Goal: Information Seeking & Learning: Learn about a topic

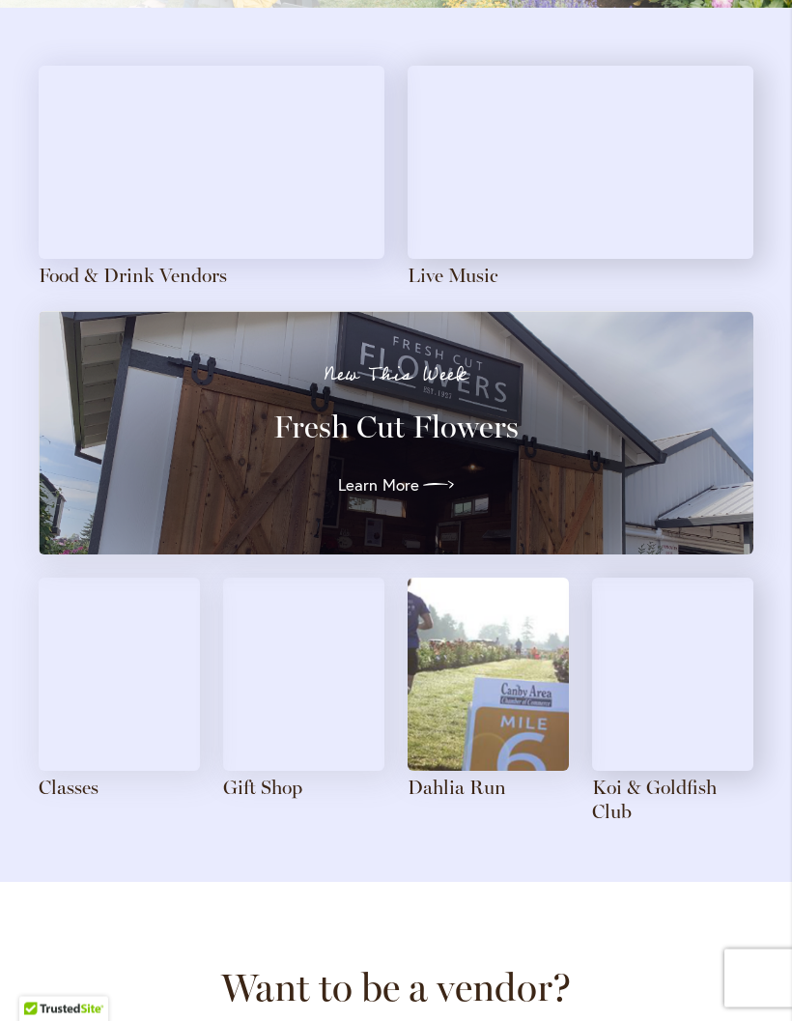
scroll to position [1907, 0]
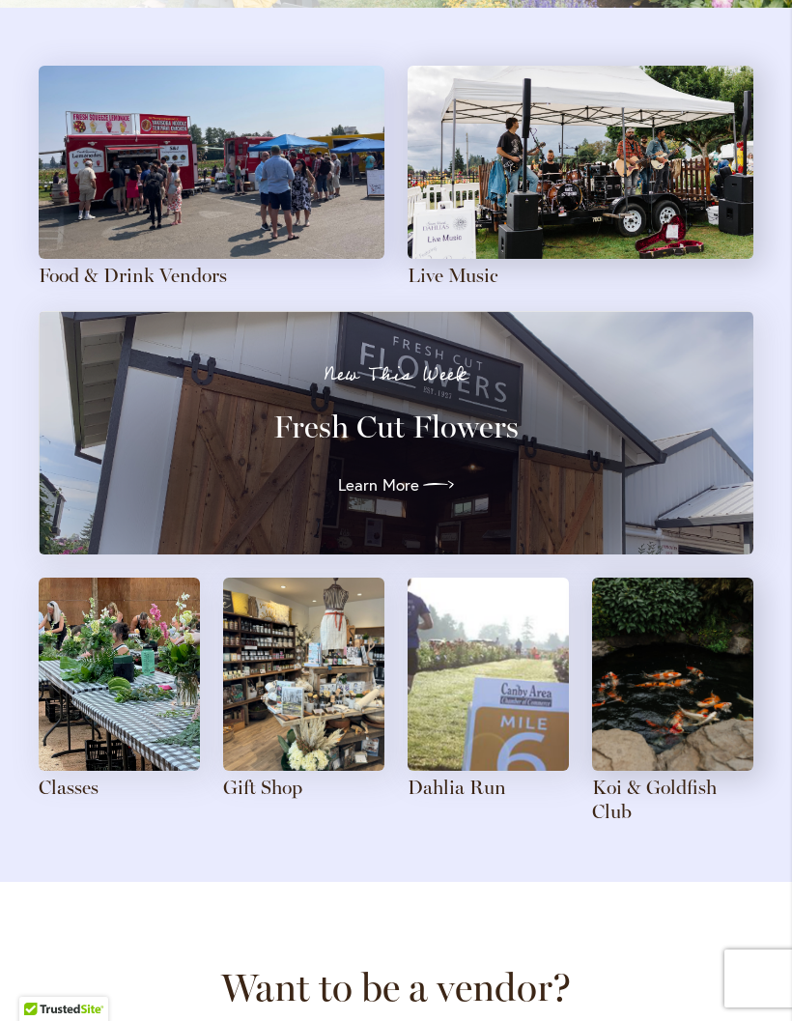
click at [451, 479] on icon at bounding box center [438, 485] width 31 height 31
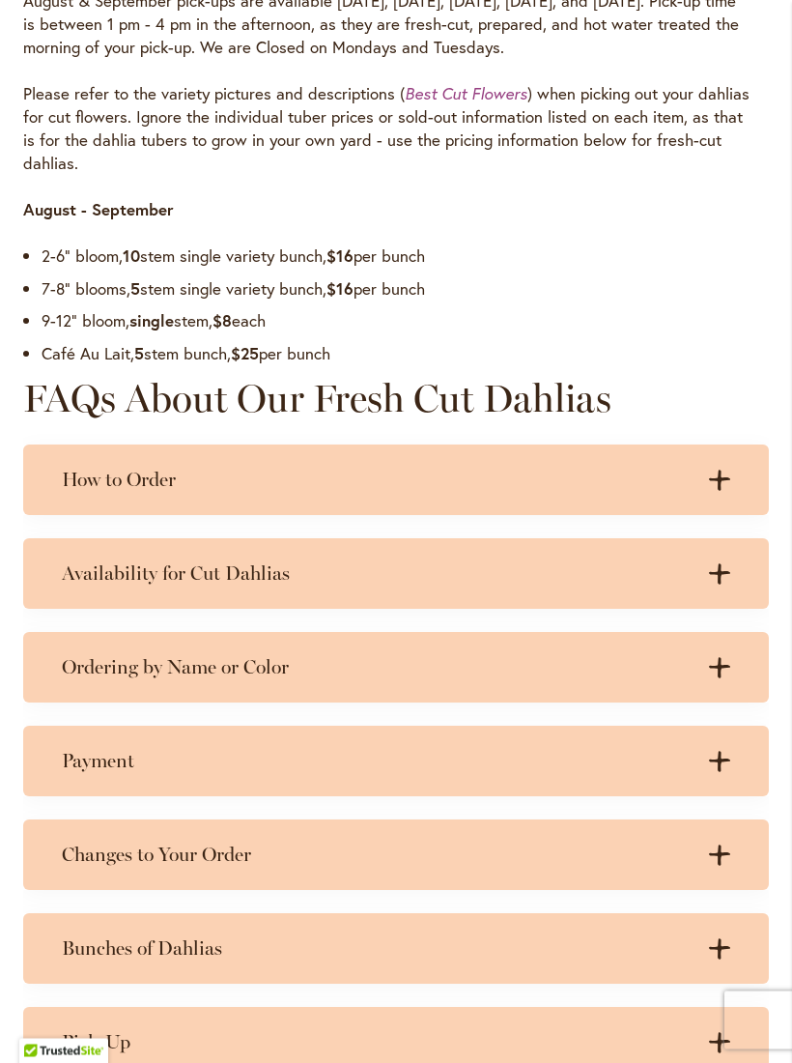
scroll to position [1367, 0]
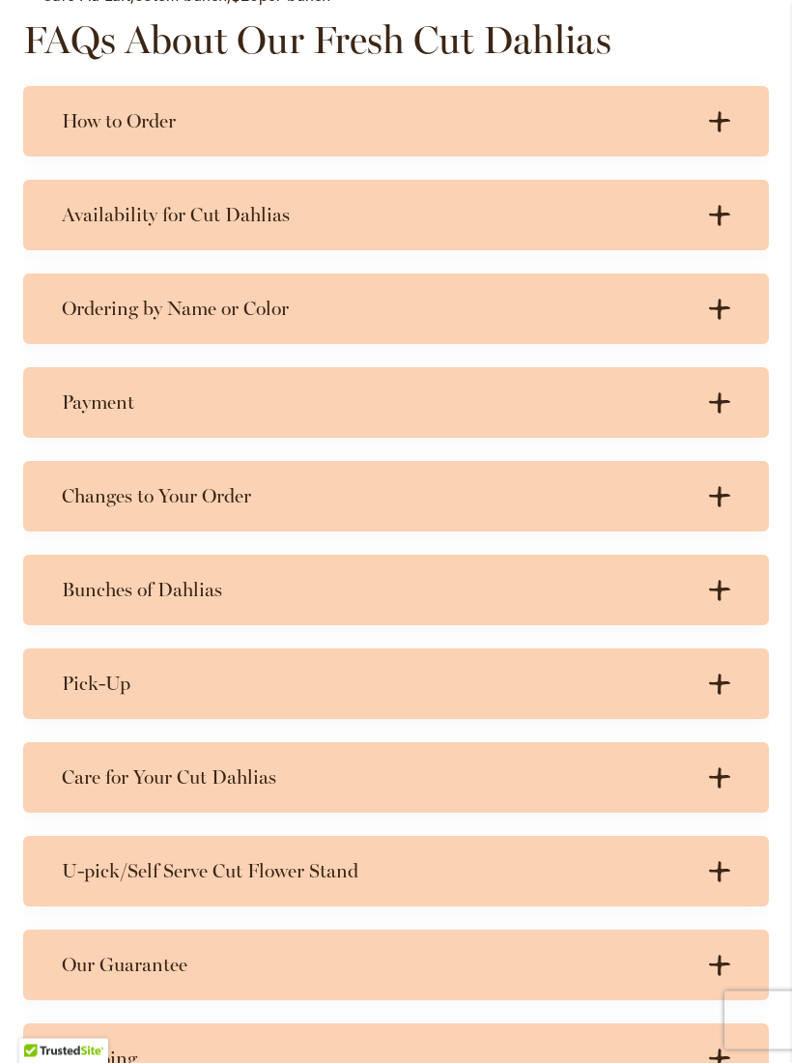
click at [726, 313] on icon ".cls-1 { fill: #3c2616; stroke-width: 0px; }" at bounding box center [719, 310] width 21 height 21
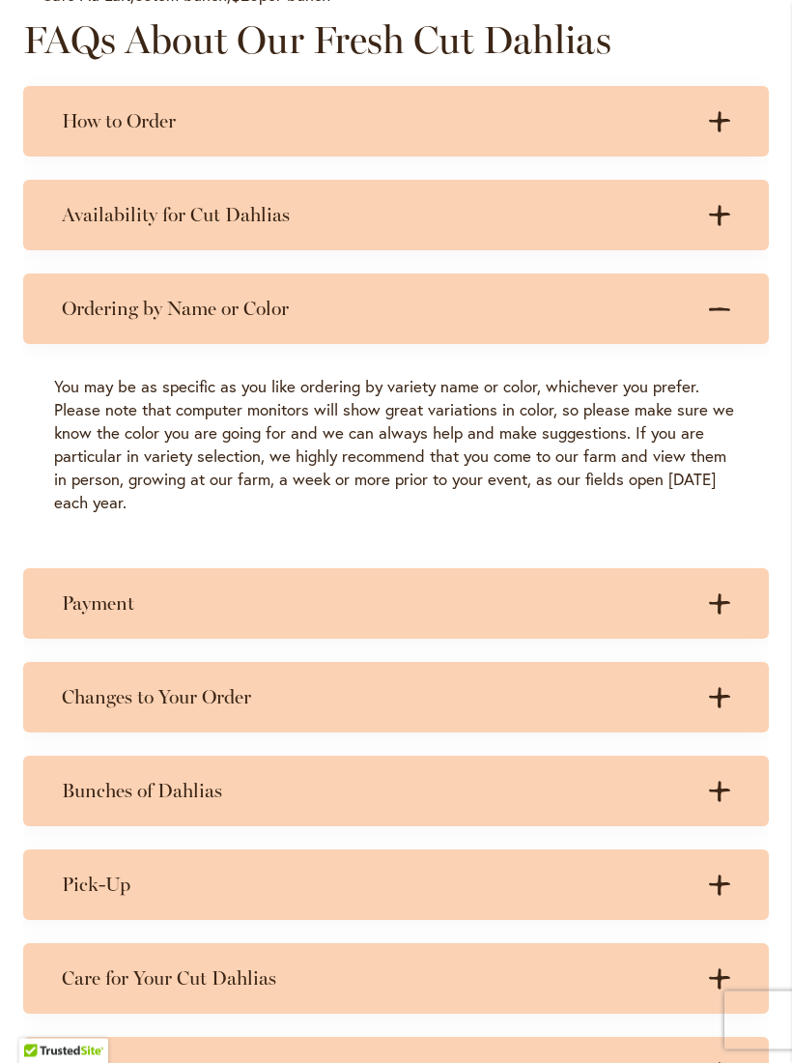
scroll to position [1726, 0]
click at [724, 311] on icon at bounding box center [719, 309] width 21 height 4
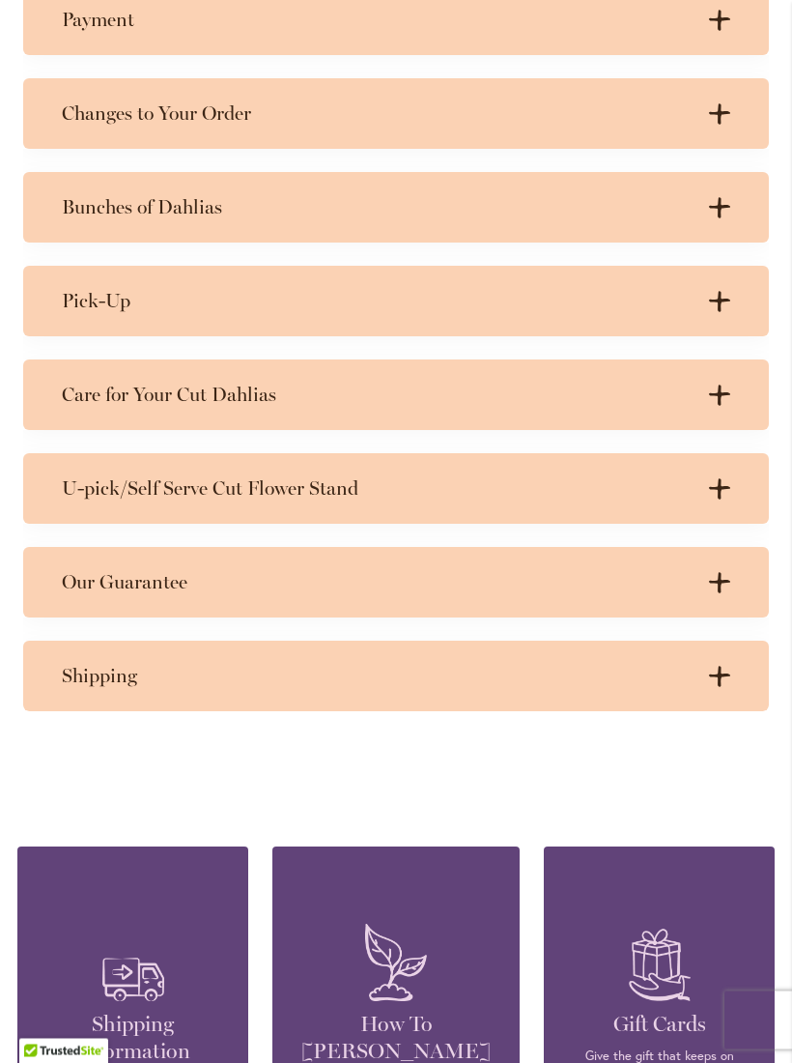
scroll to position [2116, 0]
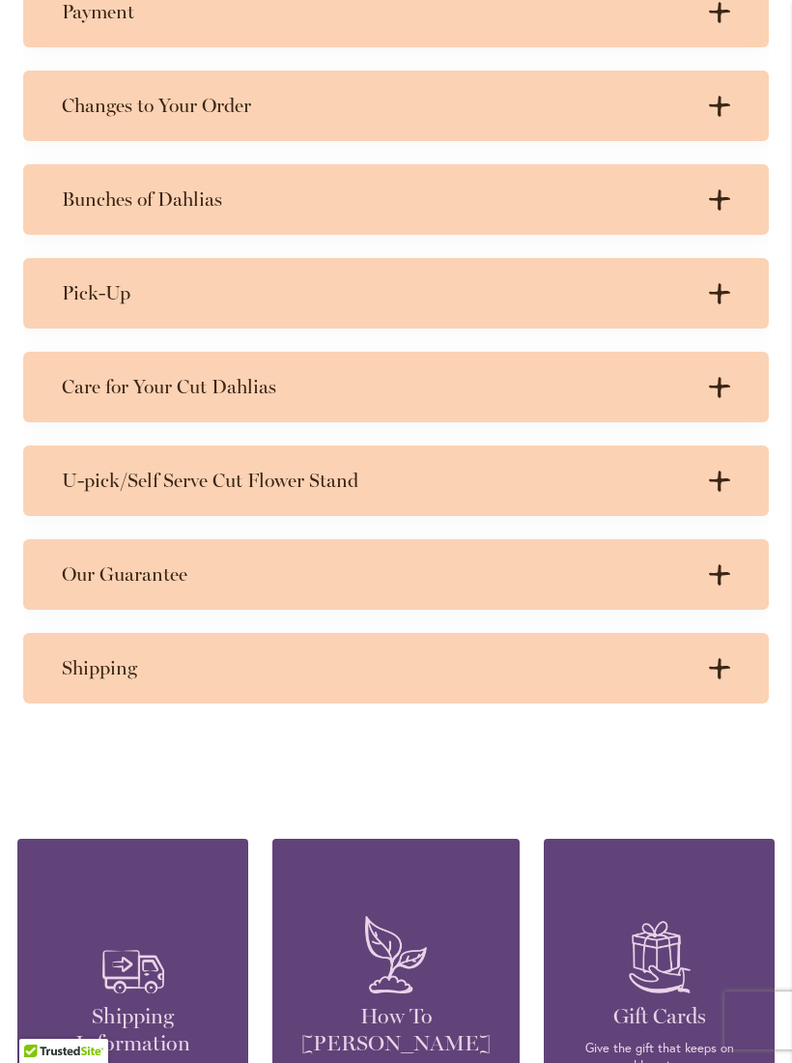
click at [566, 493] on h3 "U-pick/Self Serve Cut Flower Stand" at bounding box center [377, 481] width 630 height 24
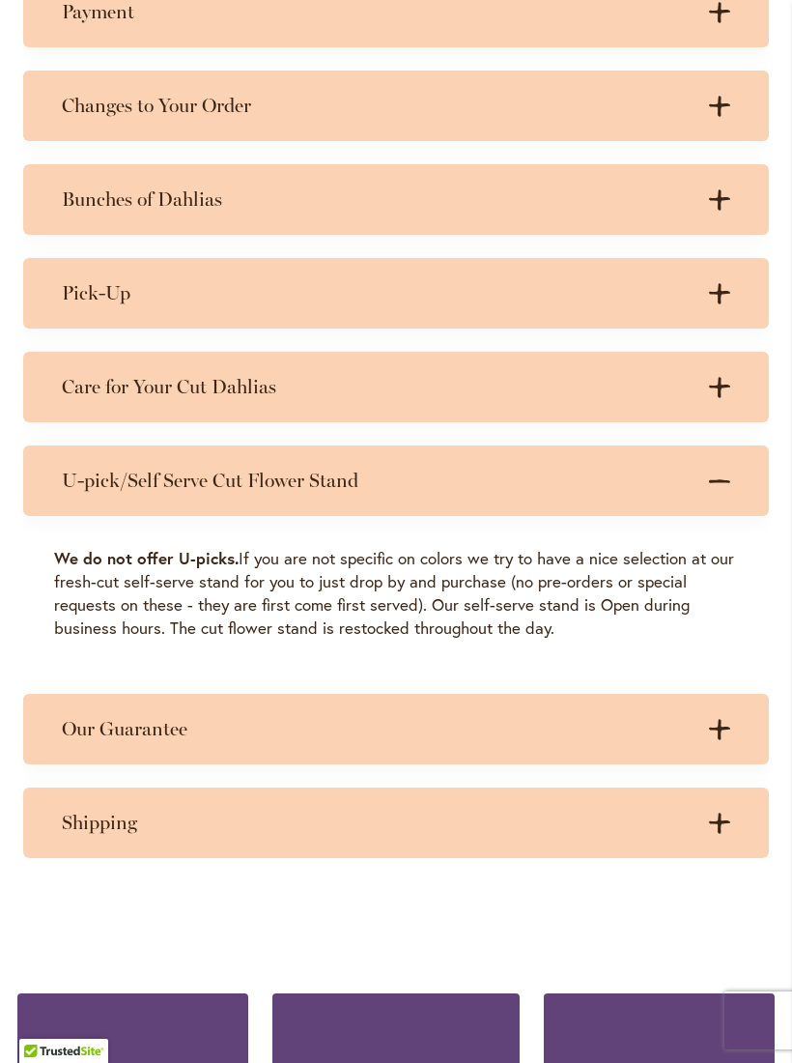
click at [597, 479] on div "U-pick/Self Serve Cut Flower Stand .cls-1 { fill: #3c2616; stroke-width: 0px; }…" at bounding box center [396, 480] width 746 height 71
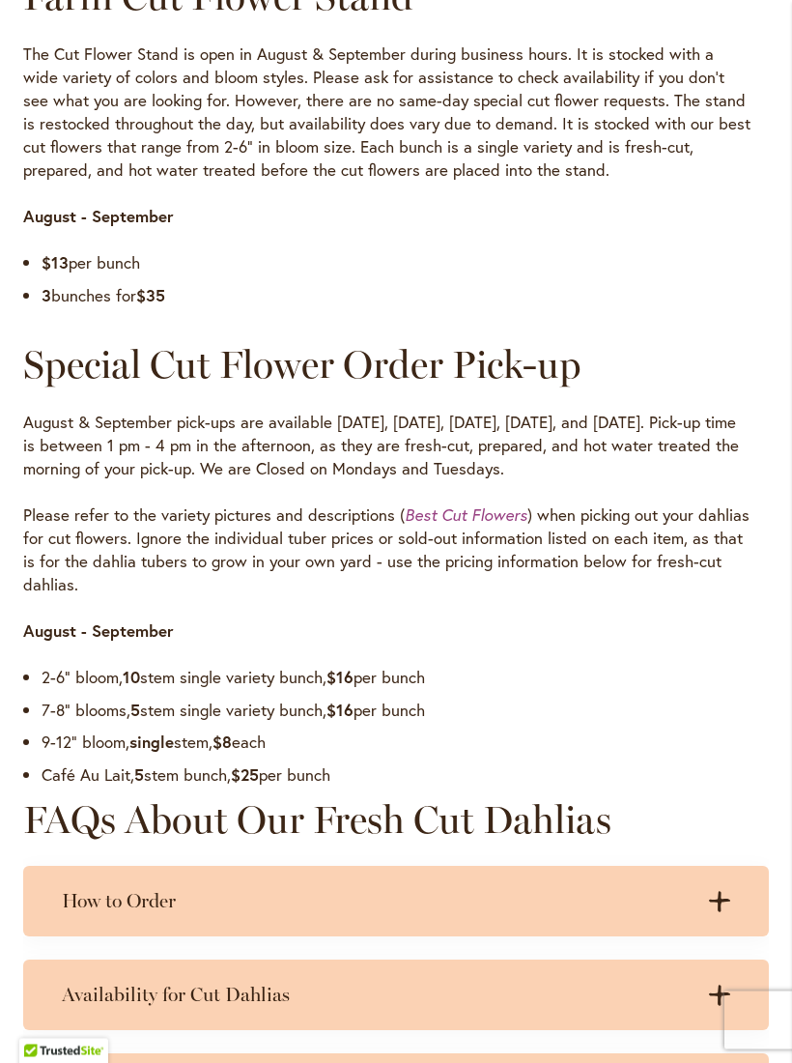
scroll to position [917, 0]
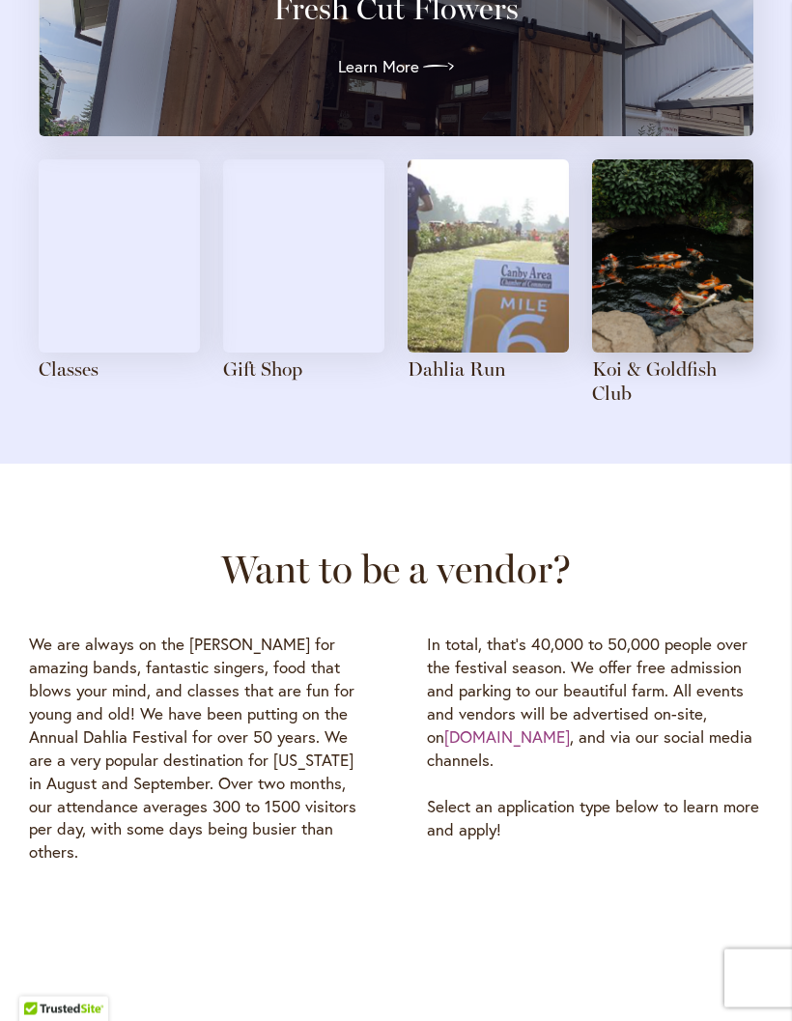
scroll to position [2345, 0]
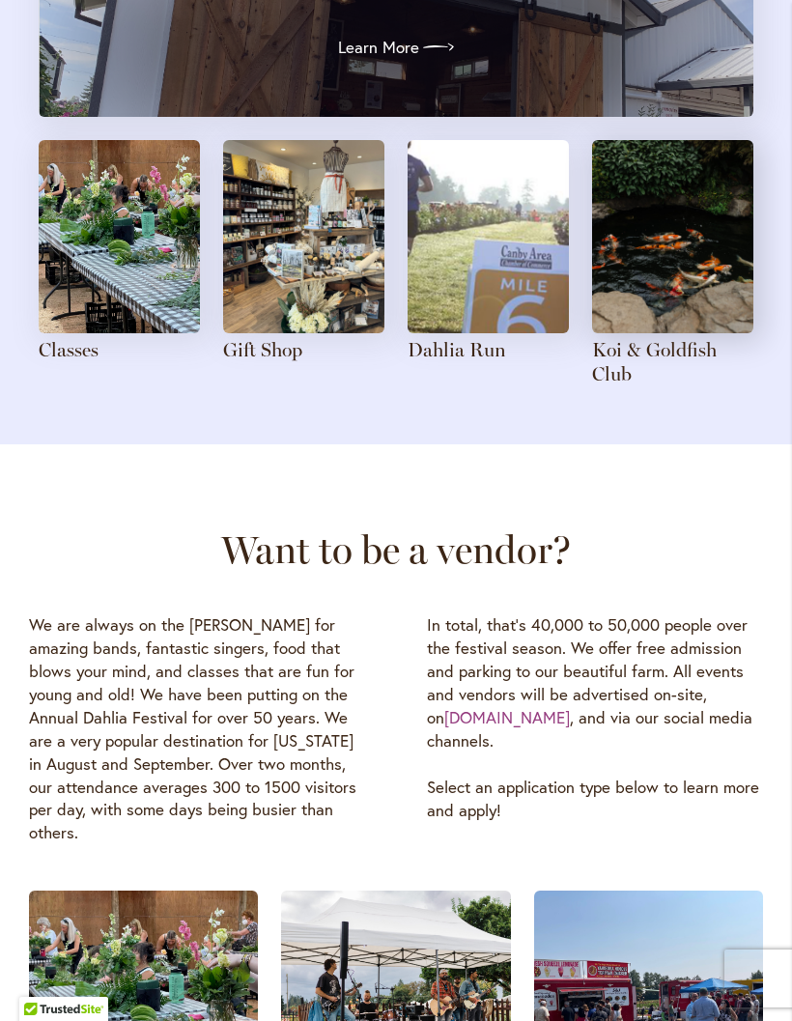
click at [502, 245] on img at bounding box center [488, 236] width 161 height 193
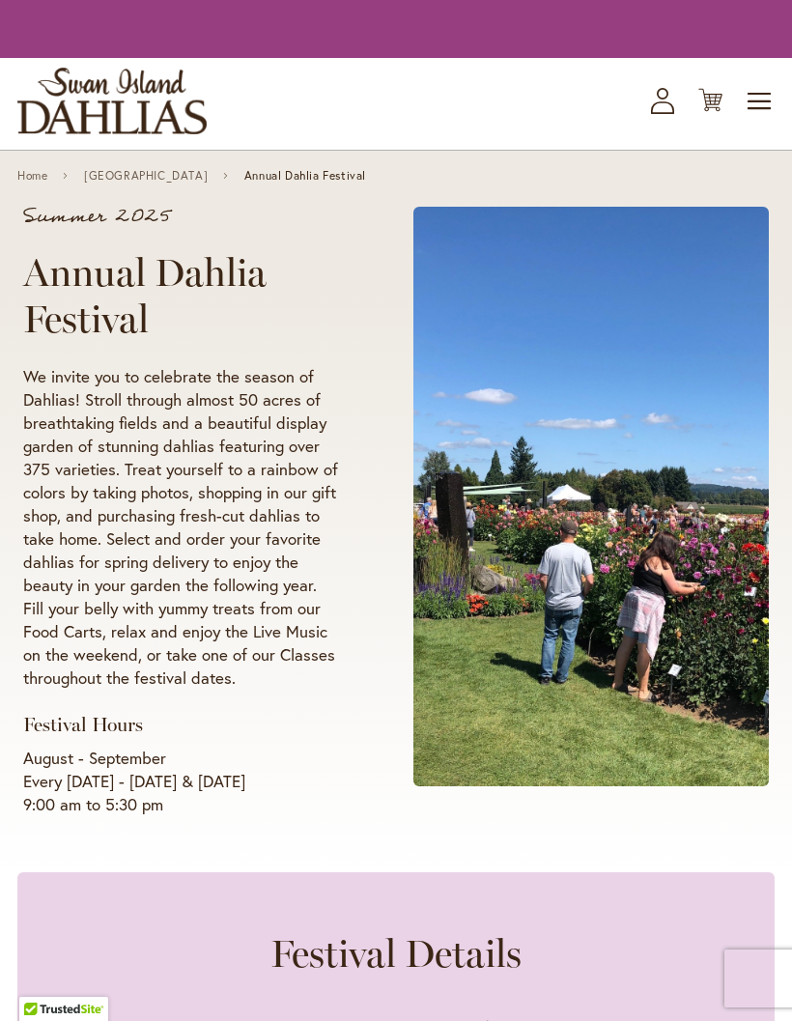
scroll to position [2339, 0]
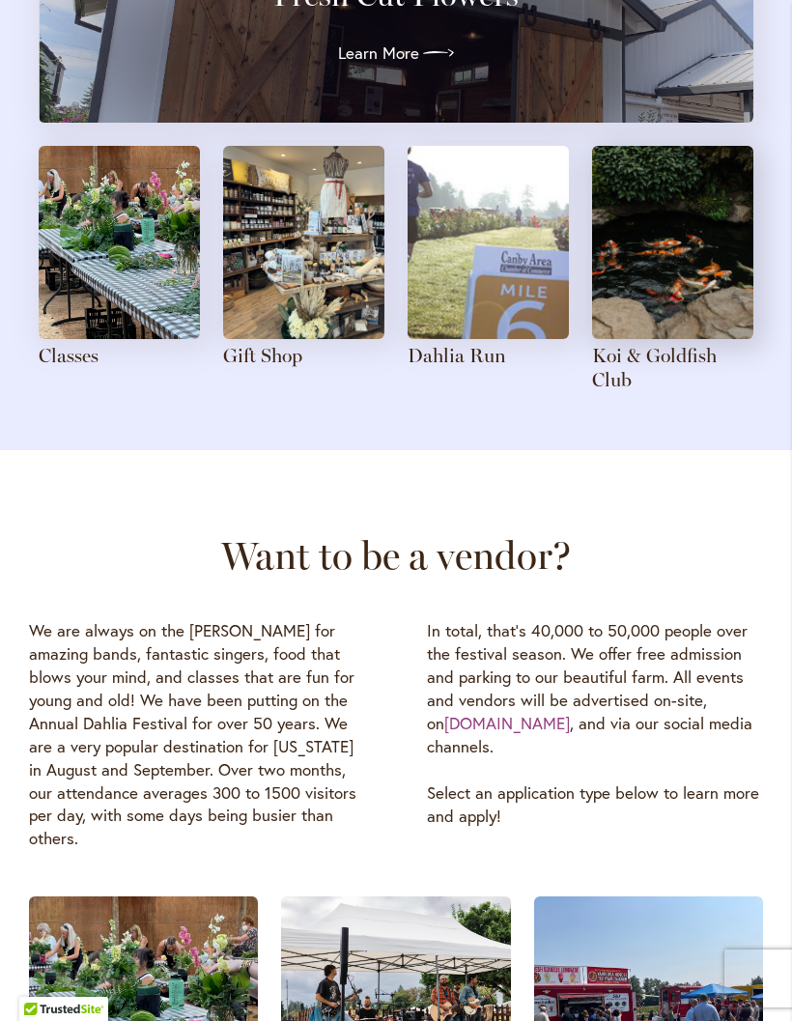
click at [154, 273] on img at bounding box center [119, 242] width 161 height 193
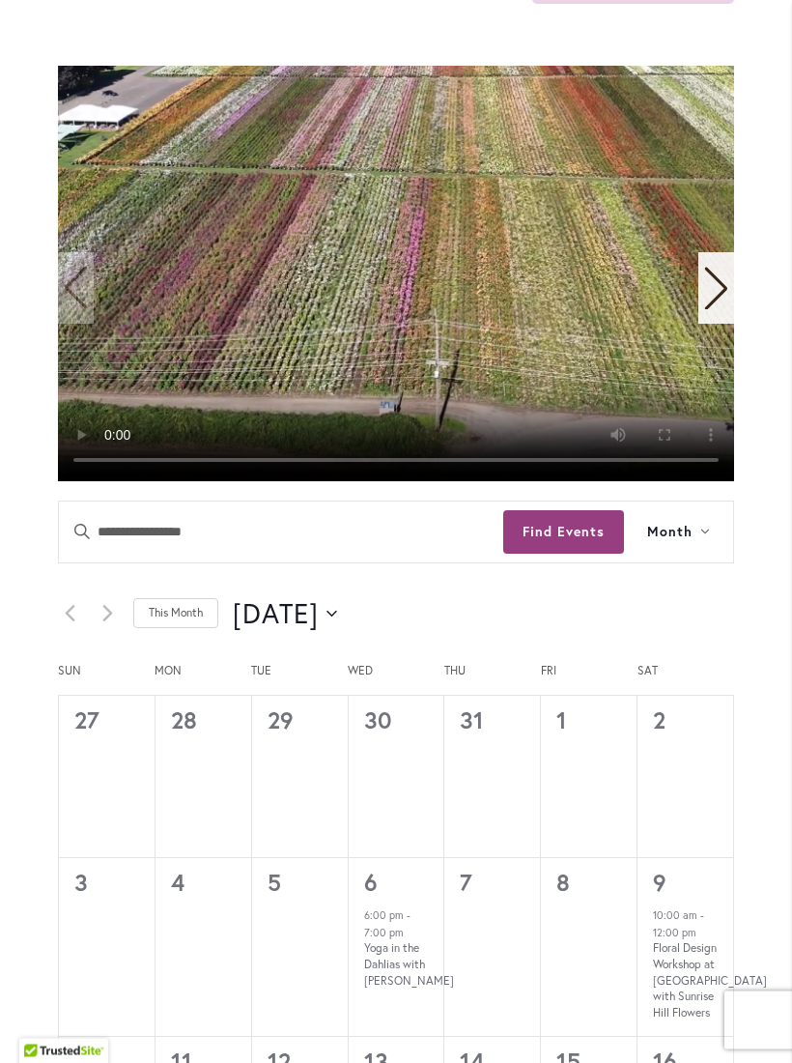
scroll to position [502, 0]
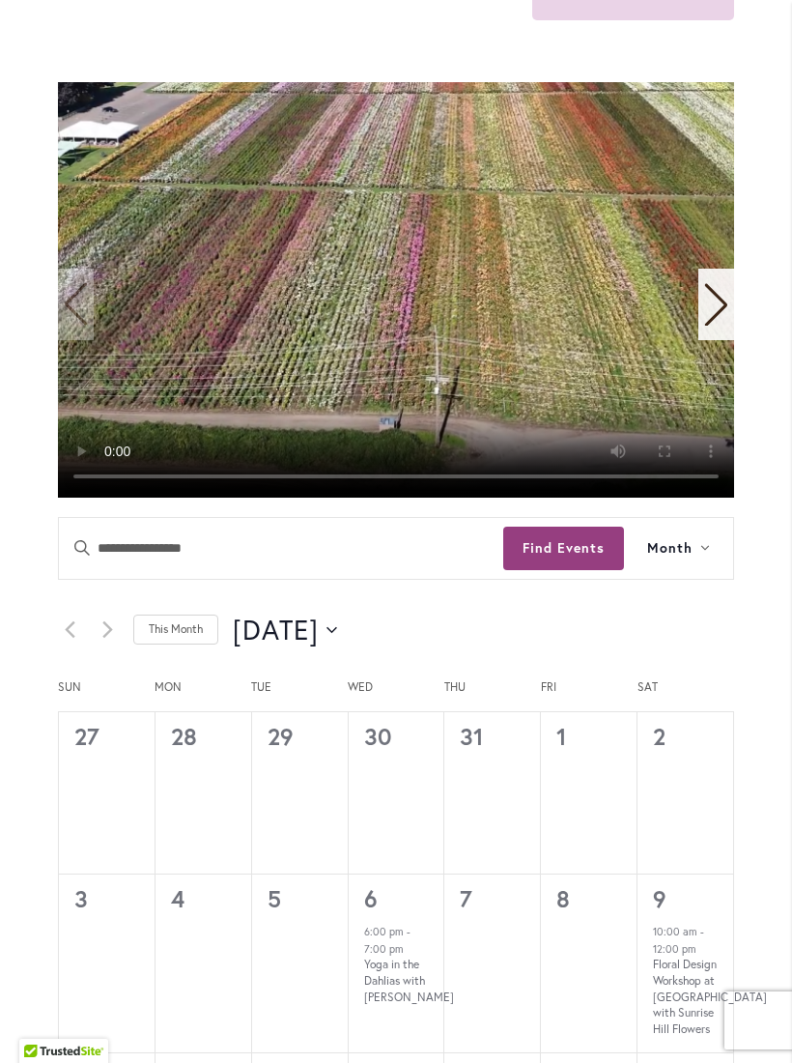
click at [413, 341] on video "1 / 11" at bounding box center [396, 290] width 676 height 416
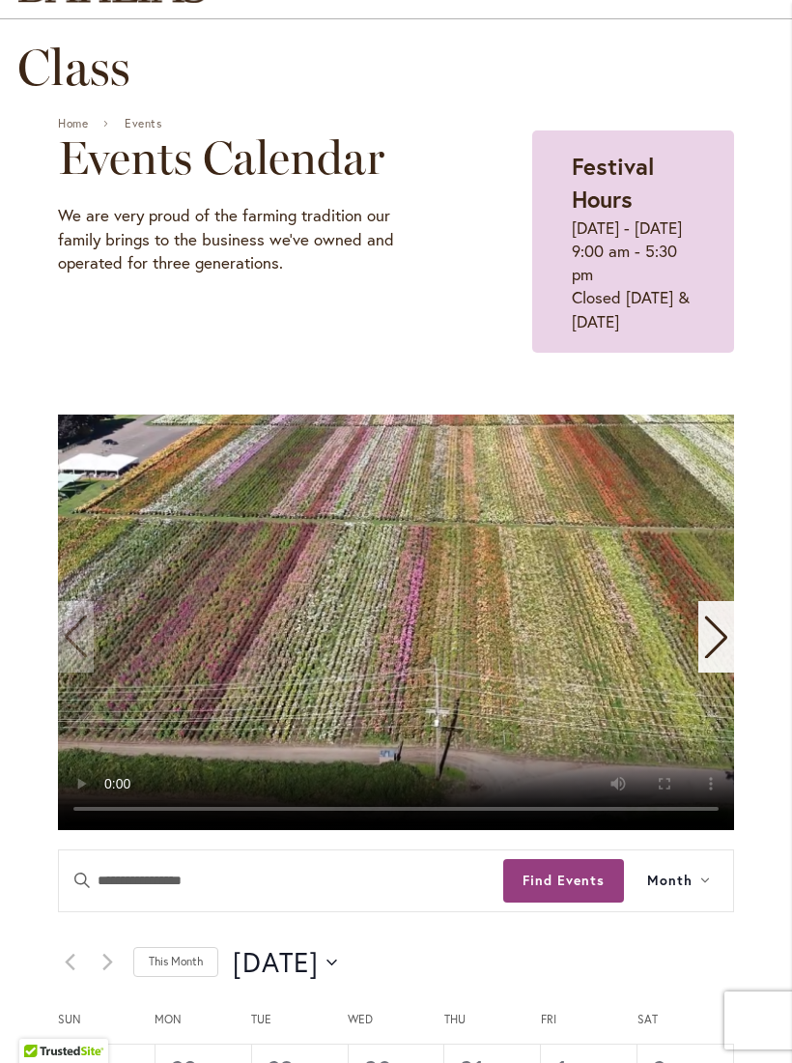
scroll to position [158, 0]
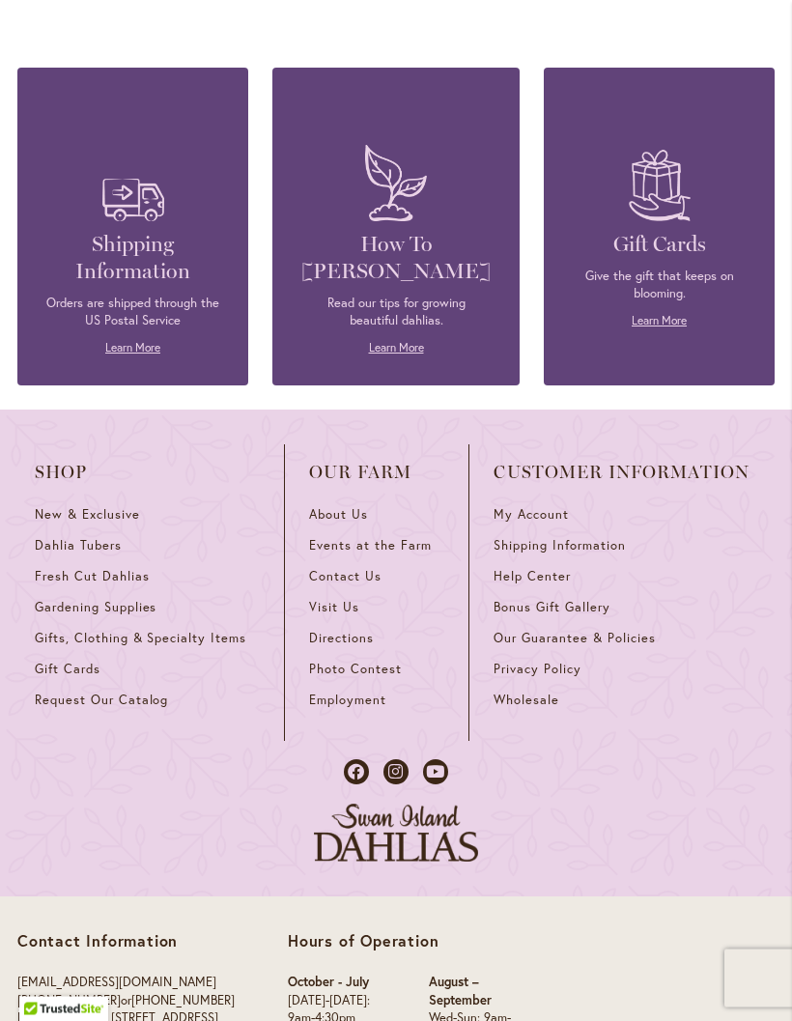
scroll to position [4856, 0]
click at [419, 340] on link "Learn More" at bounding box center [396, 347] width 55 height 14
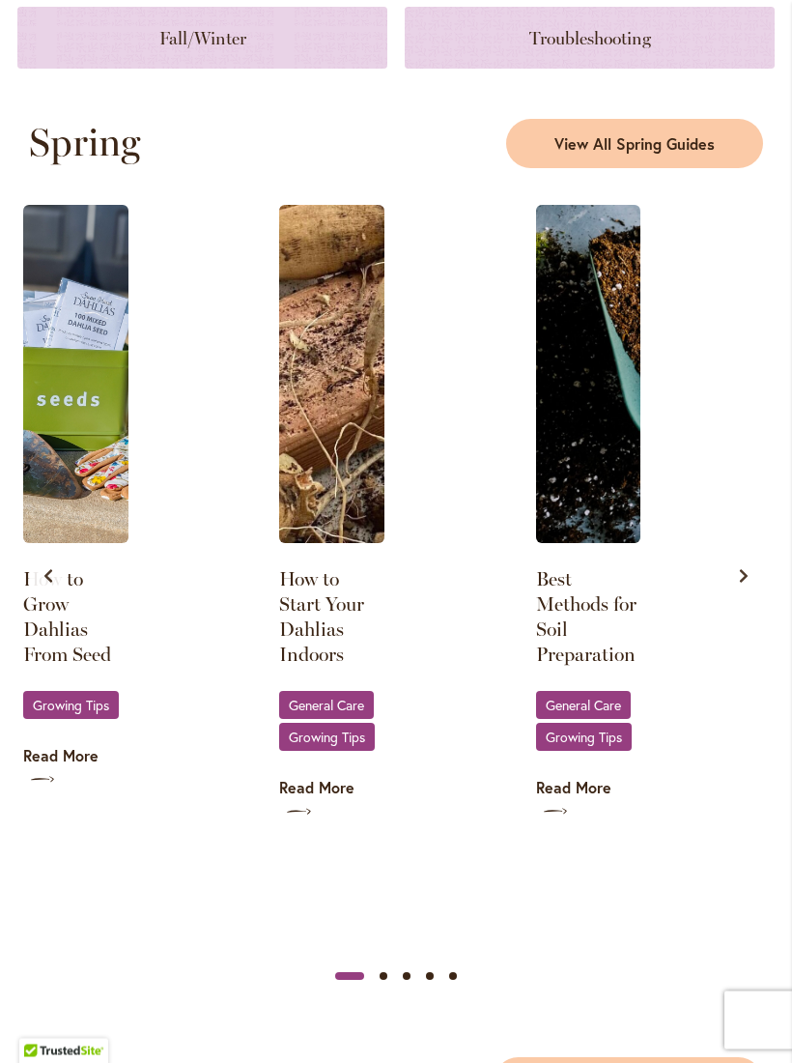
scroll to position [952, 0]
click at [360, 711] on span "General Care" at bounding box center [326, 705] width 75 height 13
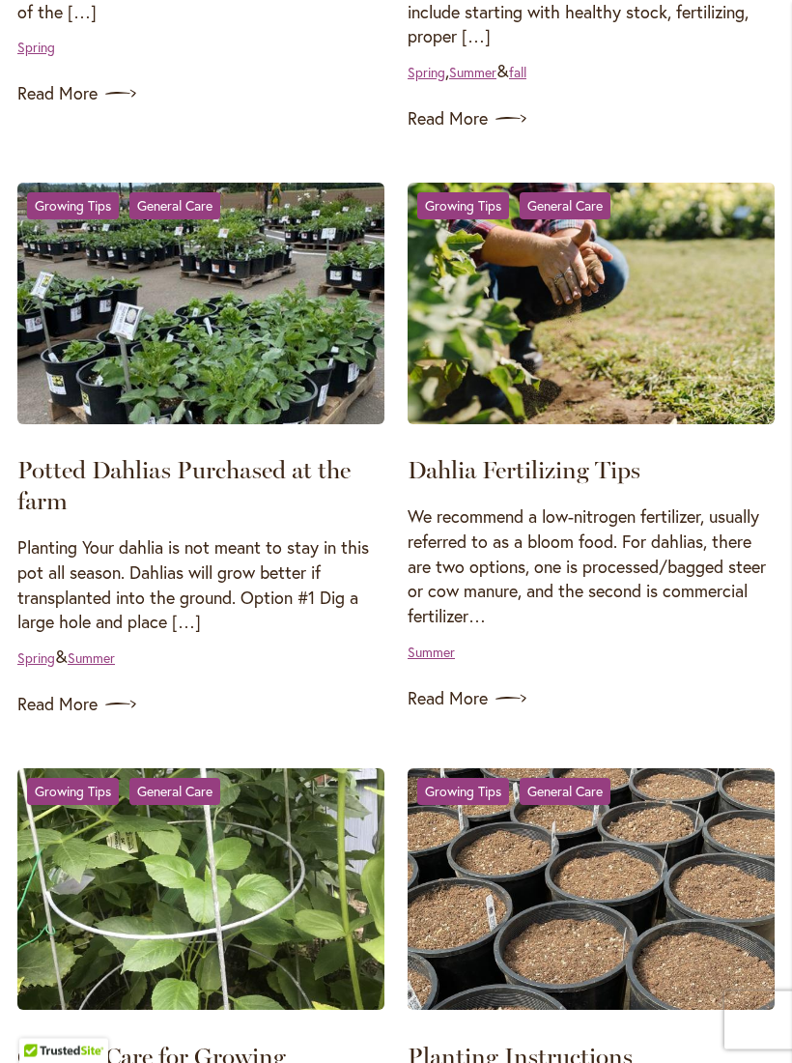
scroll to position [790, 0]
click at [491, 704] on link "Read More" at bounding box center [591, 698] width 367 height 31
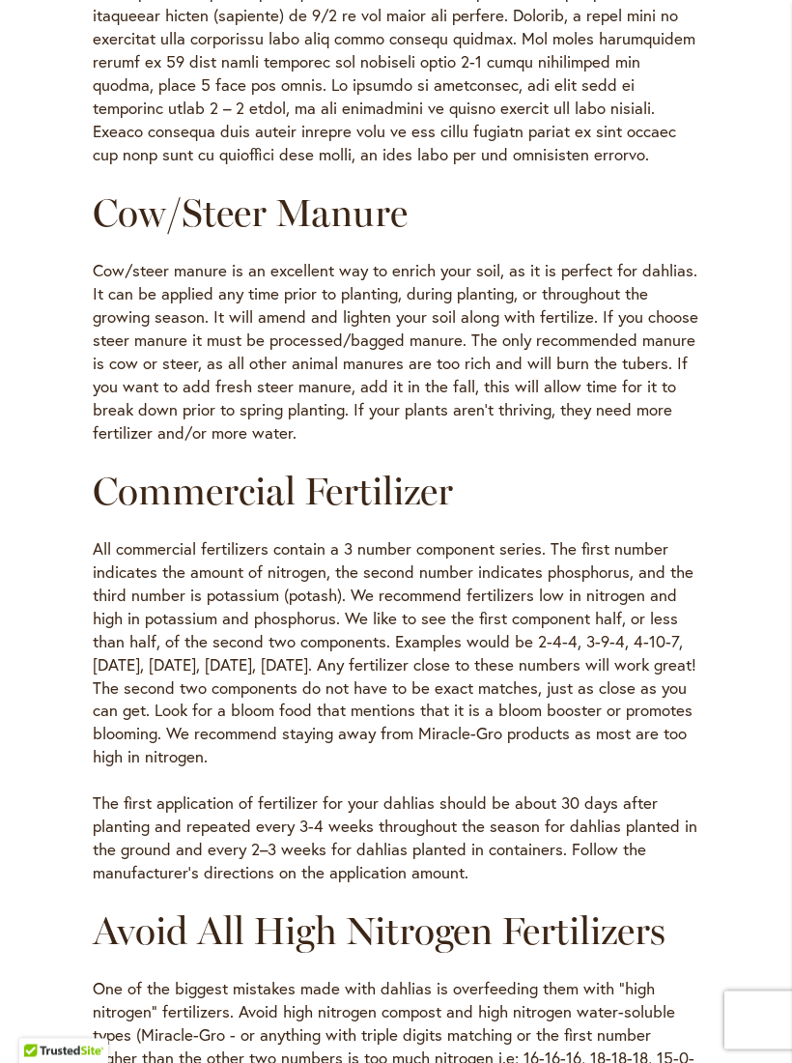
scroll to position [885, 0]
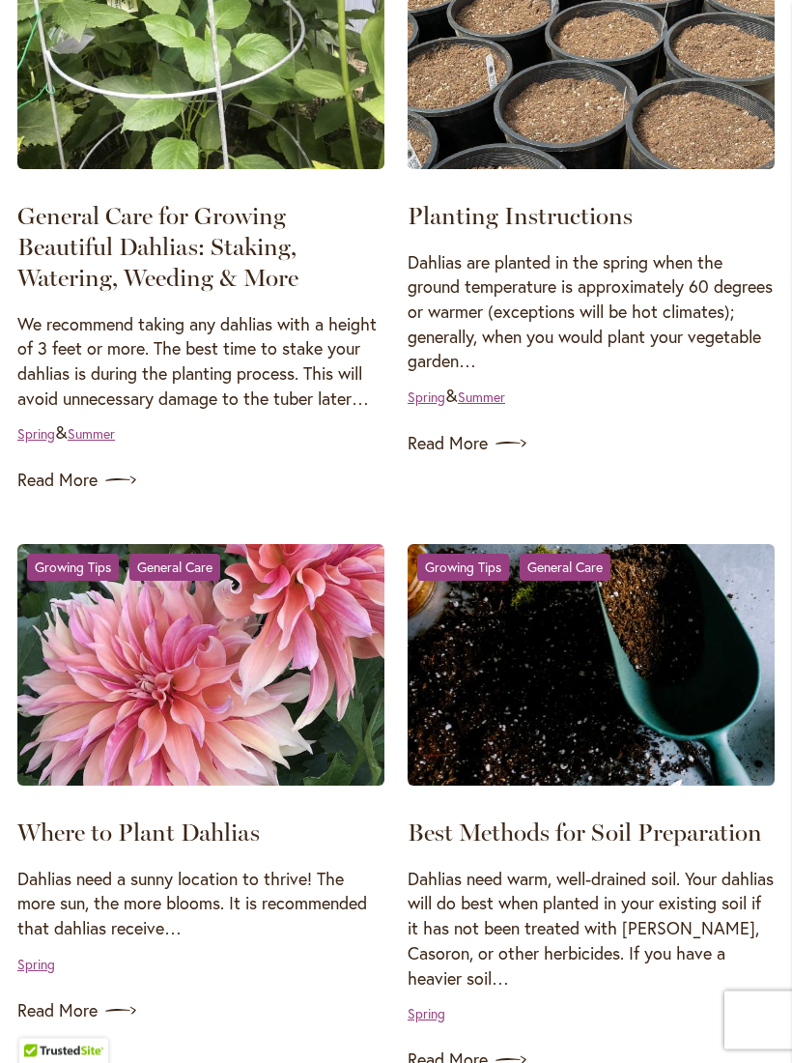
scroll to position [1632, 0]
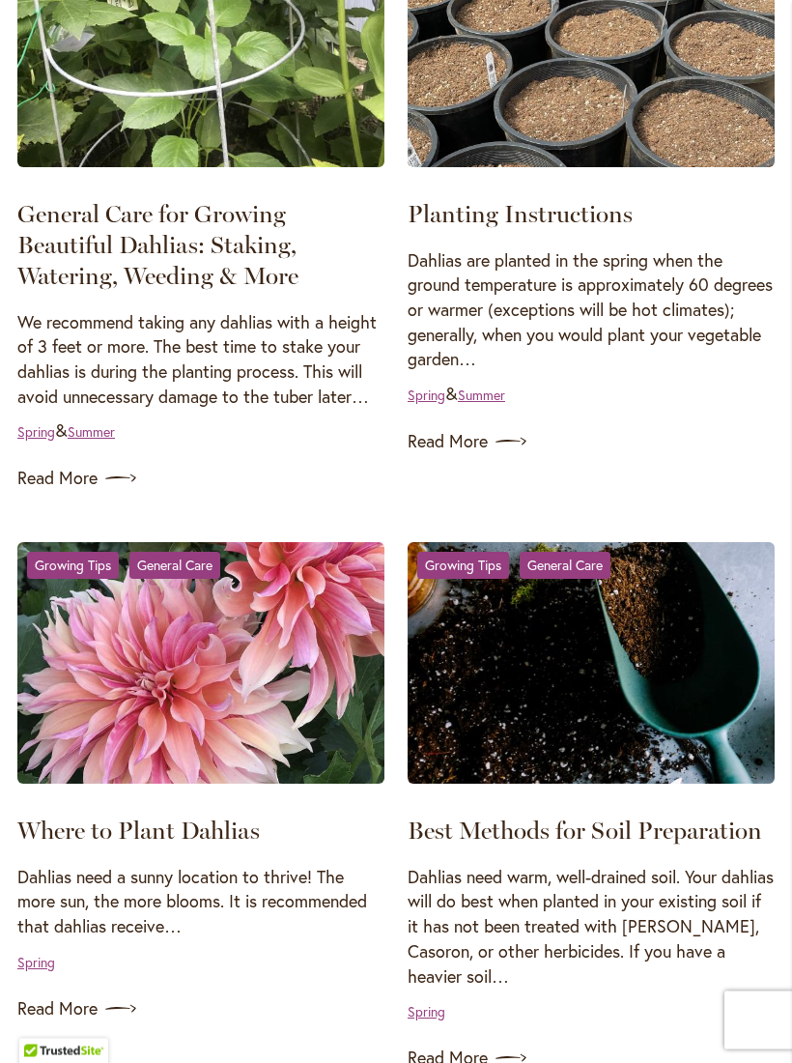
click at [119, 247] on link "General Care for Growing Beautiful Dahlias: Staking, Watering, Weeding & More" at bounding box center [157, 245] width 281 height 91
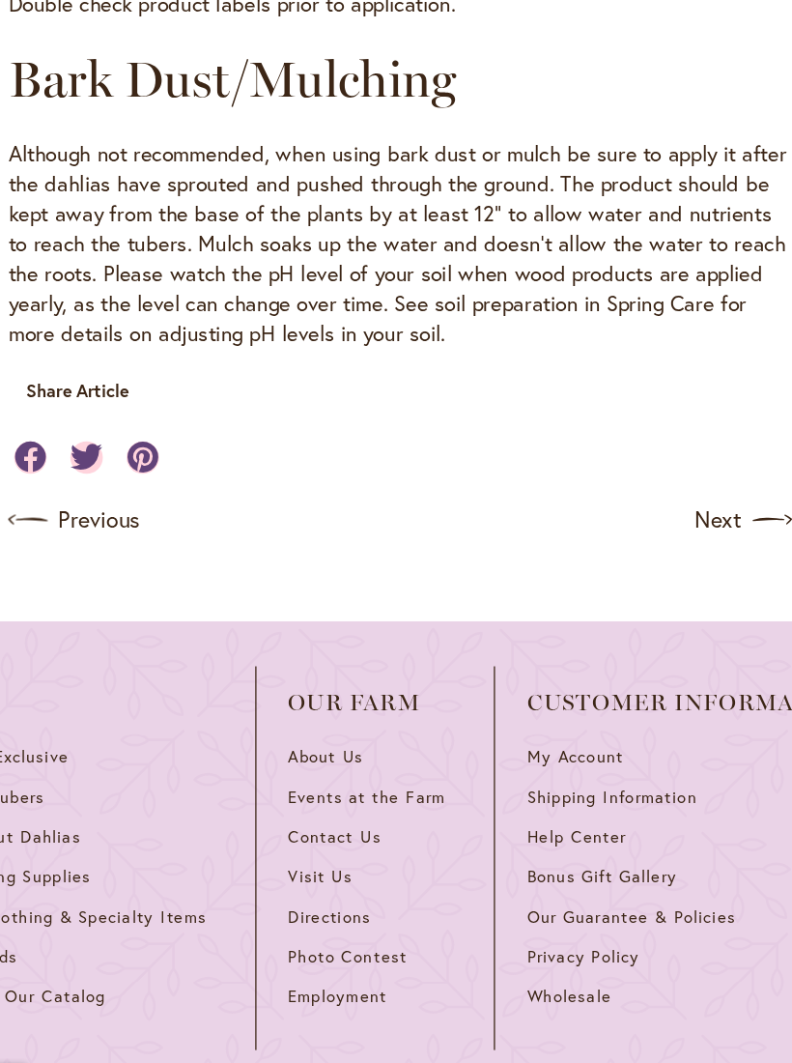
scroll to position [2183, 0]
click at [93, 602] on link "Previous" at bounding box center [143, 617] width 101 height 31
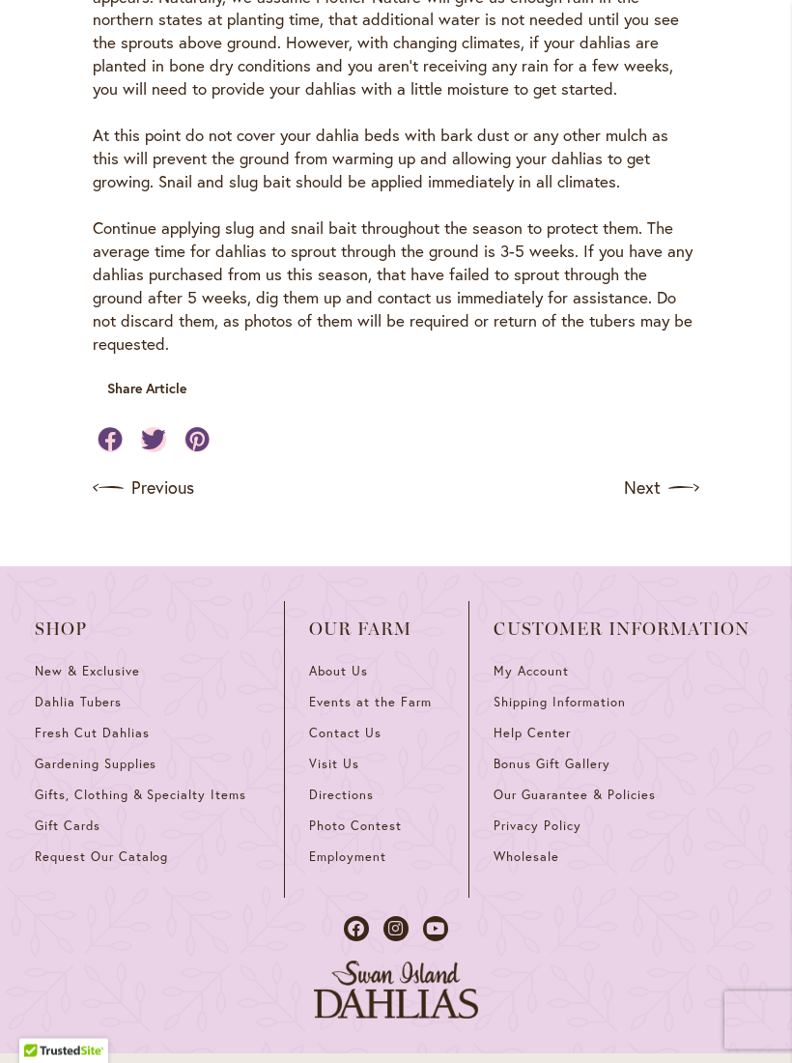
scroll to position [1560, 0]
click at [103, 473] on img at bounding box center [108, 488] width 31 height 31
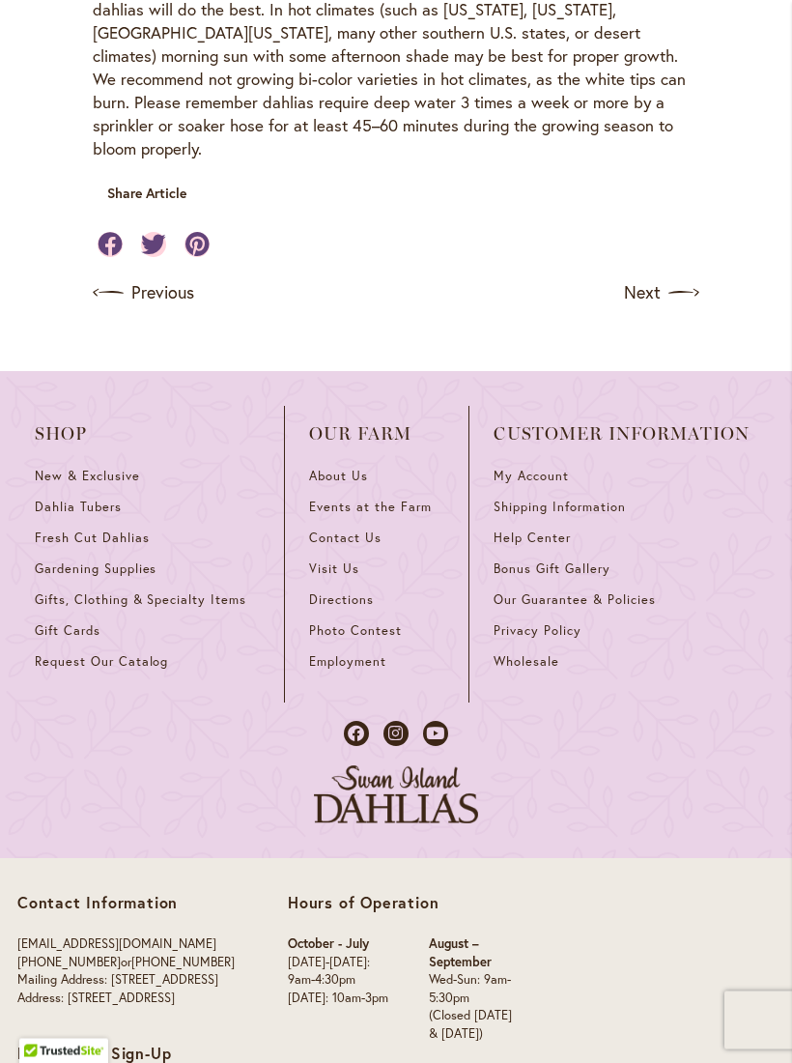
scroll to position [869, 0]
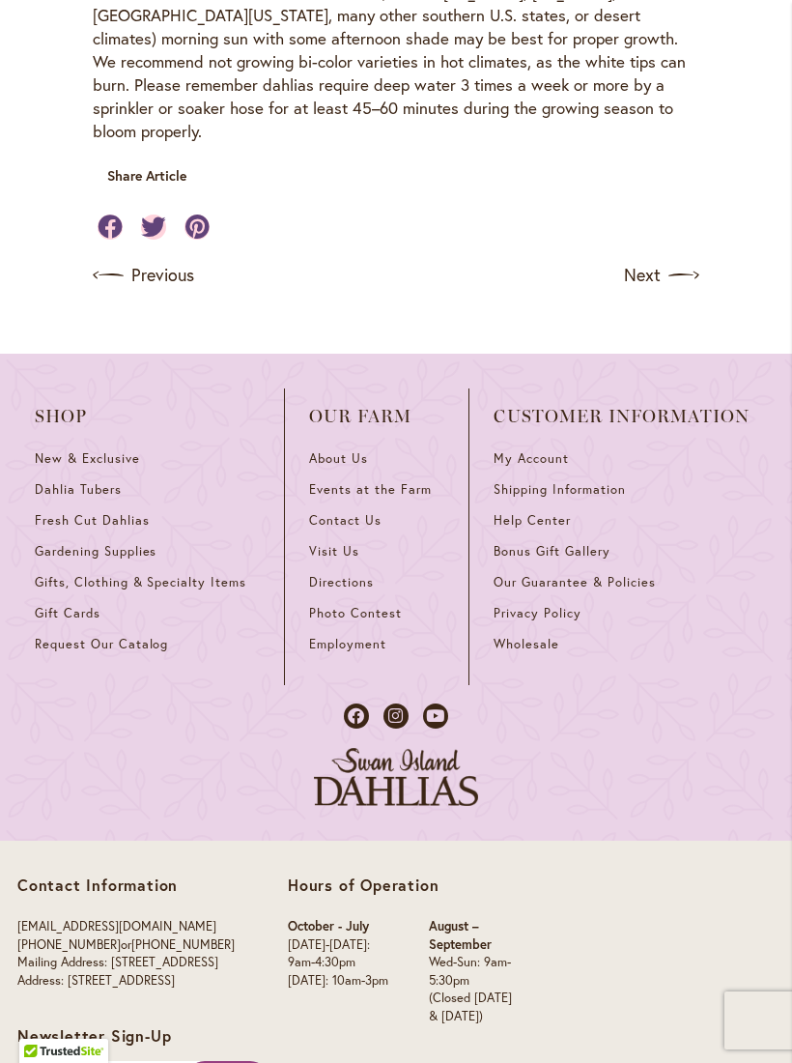
click at [97, 260] on img at bounding box center [108, 275] width 31 height 31
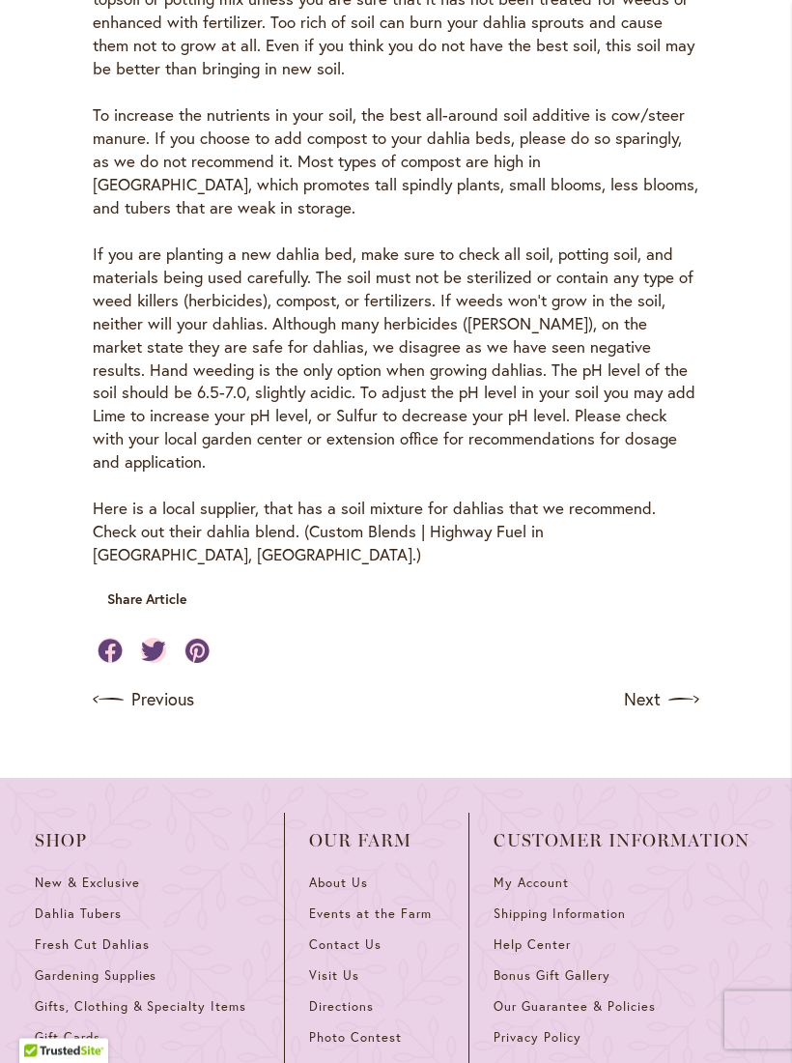
scroll to position [872, 0]
click at [780, 359] on main "Growing Tips & General Care Best Methods for Soil Preparation [DATE] Soil Condi…" at bounding box center [396, 35] width 792 height 1436
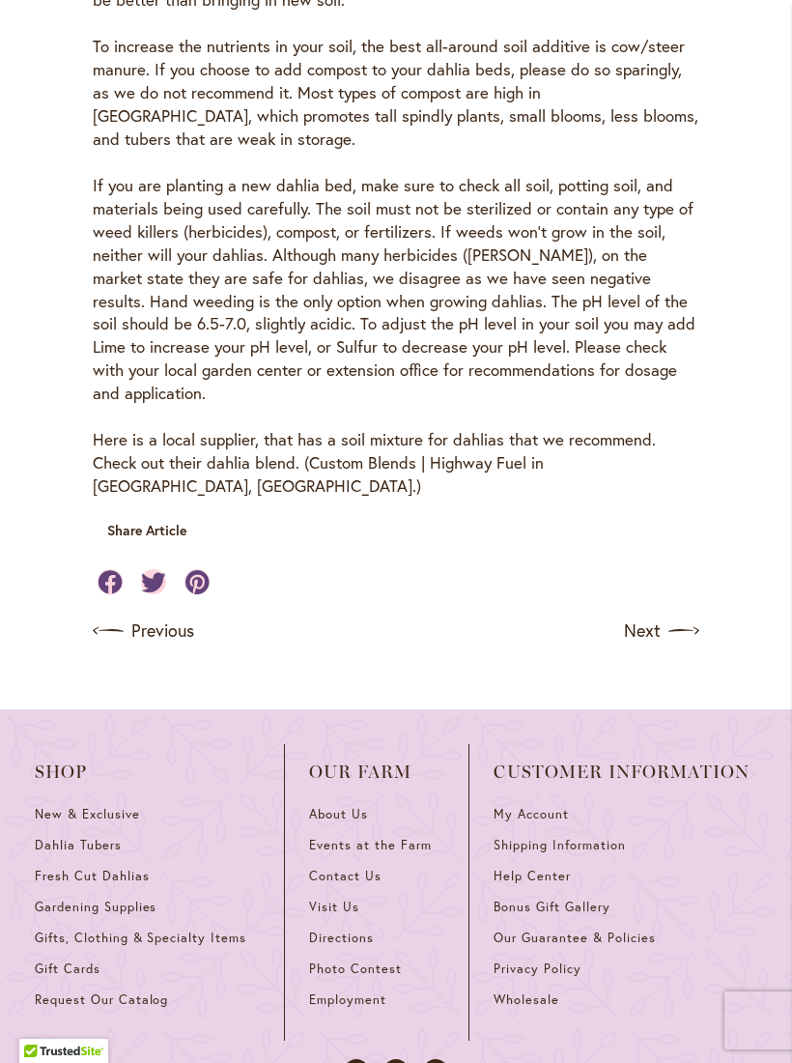
scroll to position [939, 0]
